Goal: Navigation & Orientation: Find specific page/section

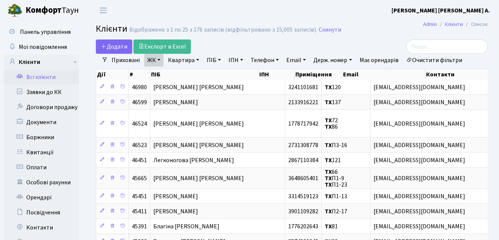
select select "25"
click at [42, 90] on link "Заявки до КК" at bounding box center [41, 92] width 75 height 15
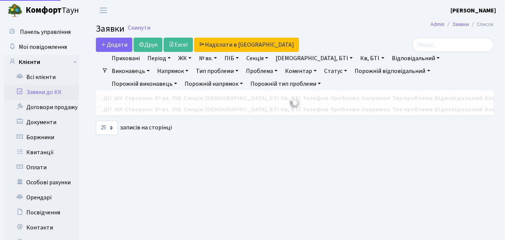
select select "25"
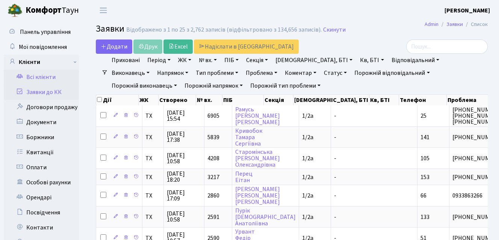
click at [45, 77] on link "Всі клієнти" at bounding box center [41, 77] width 75 height 15
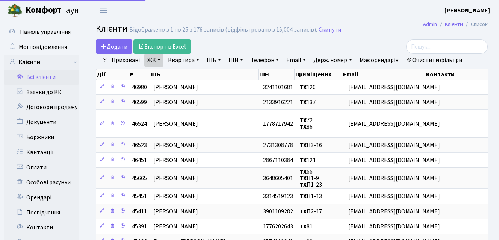
select select "25"
